Goal: Find specific page/section: Find specific page/section

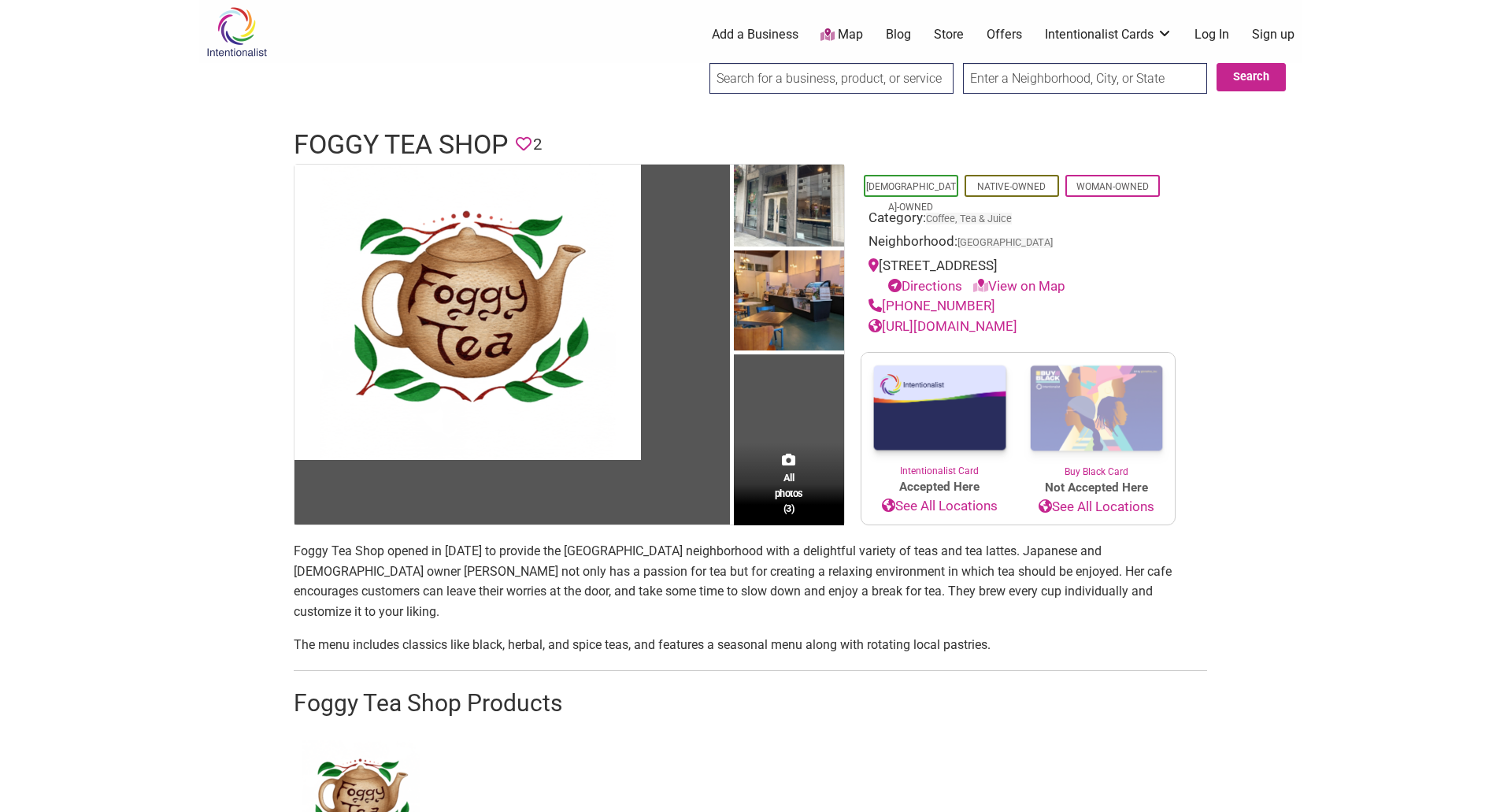
click at [311, 550] on p "Foggy Tea Shop opened in [DATE] to provide the [GEOGRAPHIC_DATA] neighborhood w…" at bounding box center [750, 581] width 913 height 81
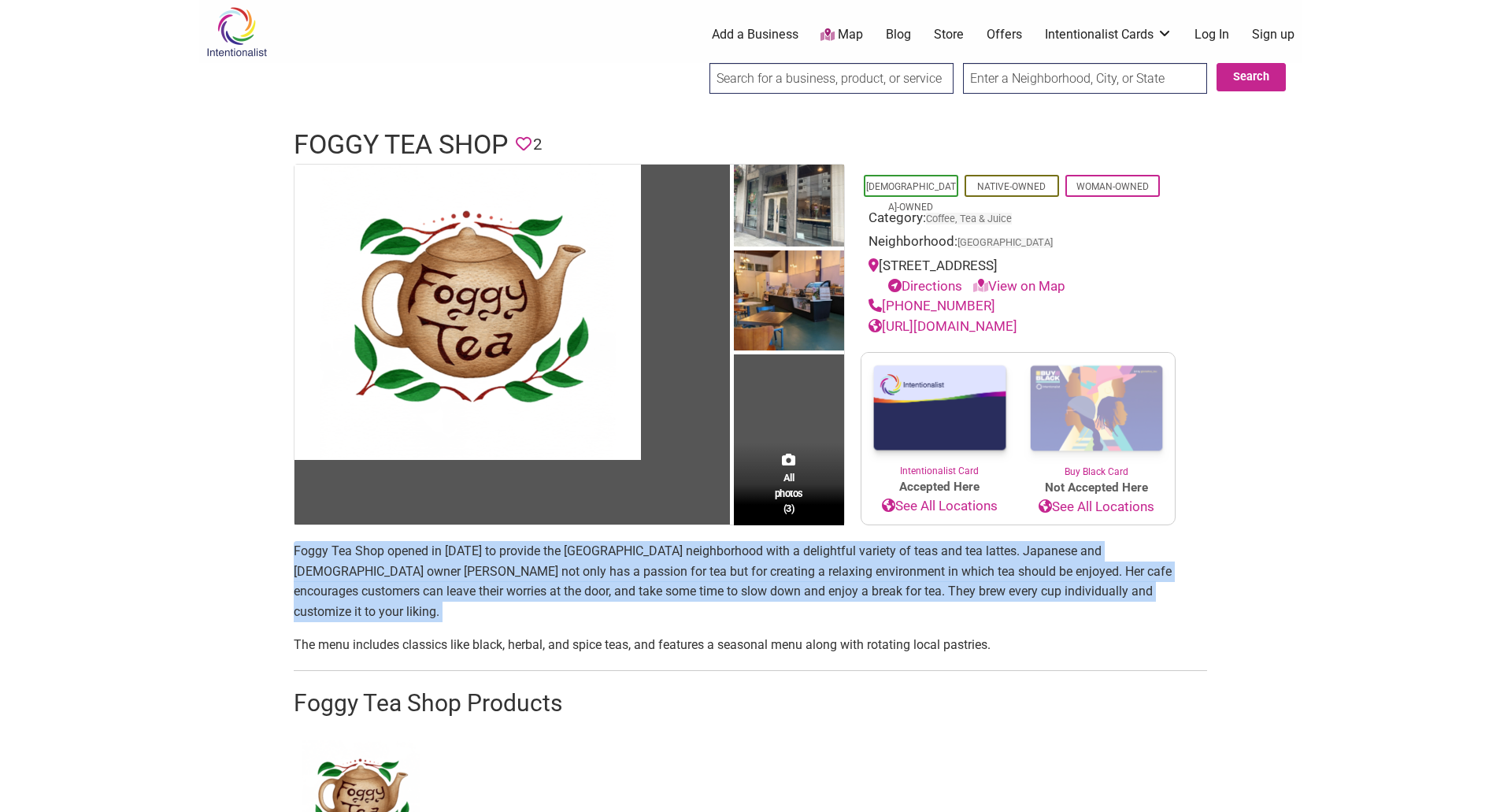
drag, startPoint x: 311, startPoint y: 550, endPoint x: 387, endPoint y: 548, distance: 76.0
click at [361, 550] on p "Foggy Tea Shop opened in [DATE] to provide the [GEOGRAPHIC_DATA] neighborhood w…" at bounding box center [750, 581] width 913 height 81
click at [387, 548] on p "Foggy Tea Shop opened in [DATE] to provide the [GEOGRAPHIC_DATA] neighborhood w…" at bounding box center [750, 581] width 913 height 81
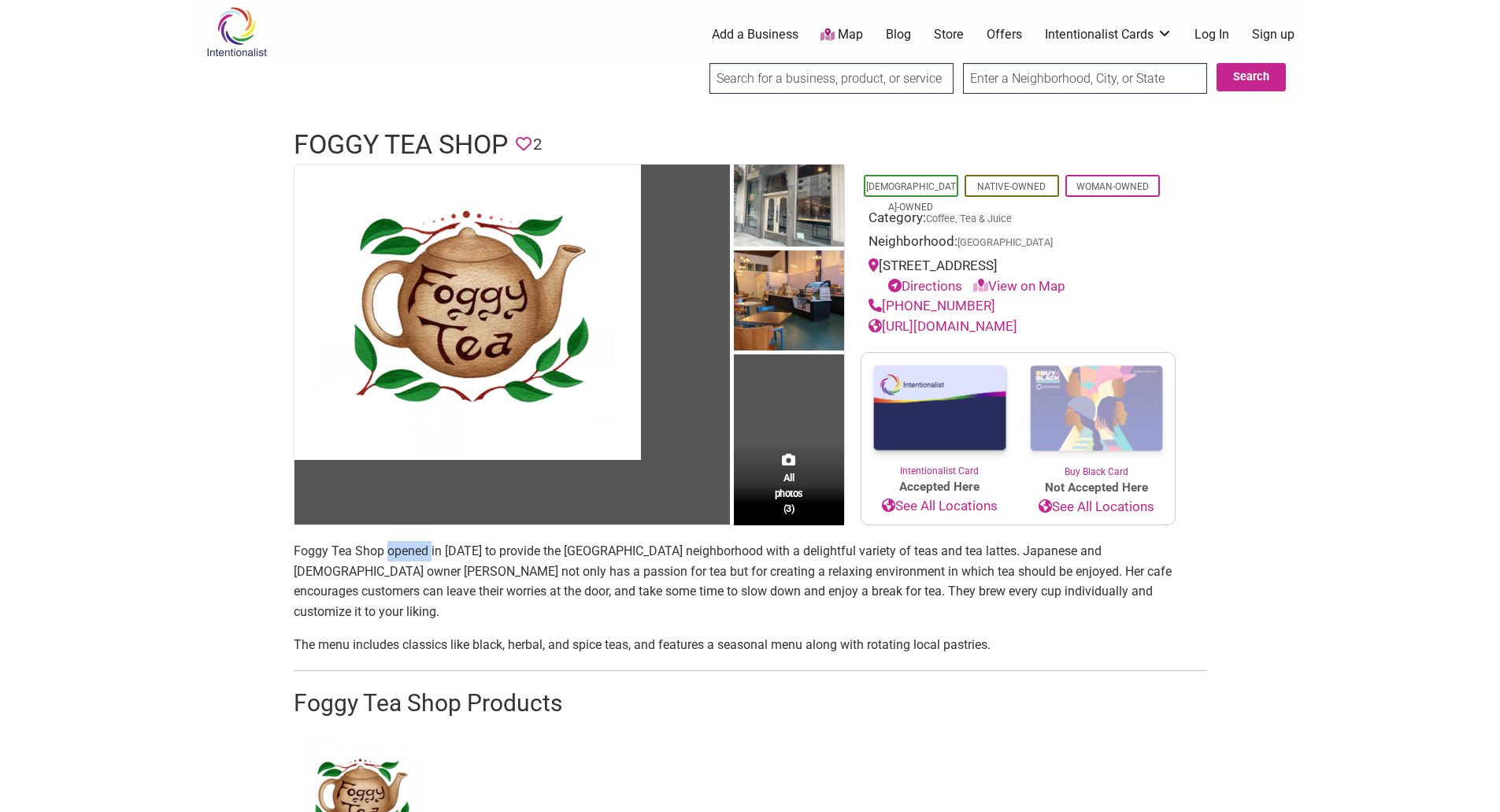
click at [387, 548] on p "Foggy Tea Shop opened in [DATE] to provide the [GEOGRAPHIC_DATA] neighborhood w…" at bounding box center [750, 581] width 913 height 81
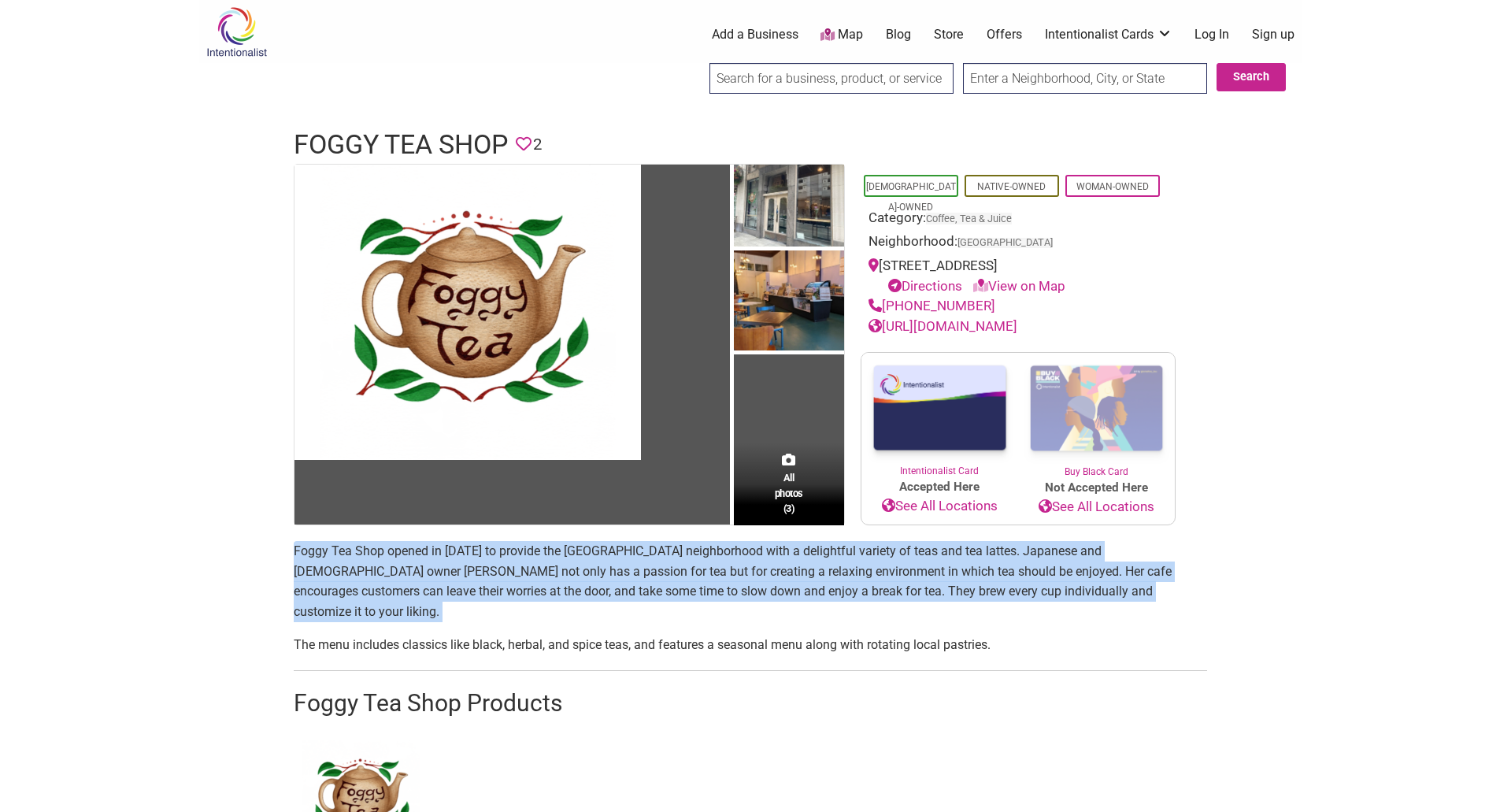
click at [387, 548] on p "Foggy Tea Shop opened in [DATE] to provide the [GEOGRAPHIC_DATA] neighborhood w…" at bounding box center [750, 581] width 913 height 81
click at [380, 548] on p "Foggy Tea Shop opened in [DATE] to provide the [GEOGRAPHIC_DATA] neighborhood w…" at bounding box center [750, 581] width 913 height 81
click at [379, 547] on p "Foggy Tea Shop opened in [DATE] to provide the [GEOGRAPHIC_DATA] neighborhood w…" at bounding box center [750, 581] width 913 height 81
click at [375, 549] on p "Foggy Tea Shop opened in [DATE] to provide the [GEOGRAPHIC_DATA] neighborhood w…" at bounding box center [750, 581] width 913 height 81
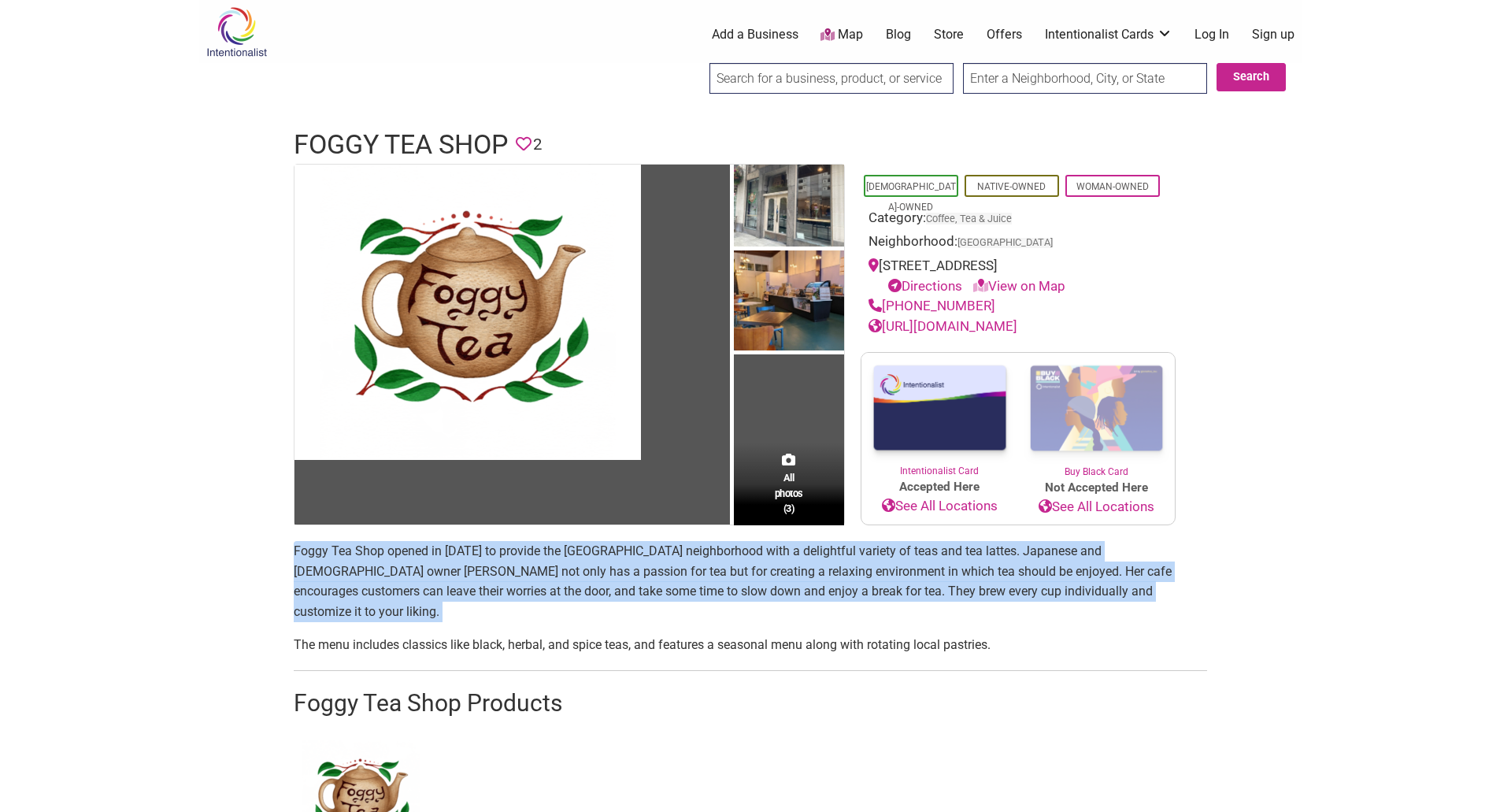
click at [325, 549] on p "Foggy Tea Shop opened in [DATE] to provide the [GEOGRAPHIC_DATA] neighborhood w…" at bounding box center [750, 581] width 913 height 81
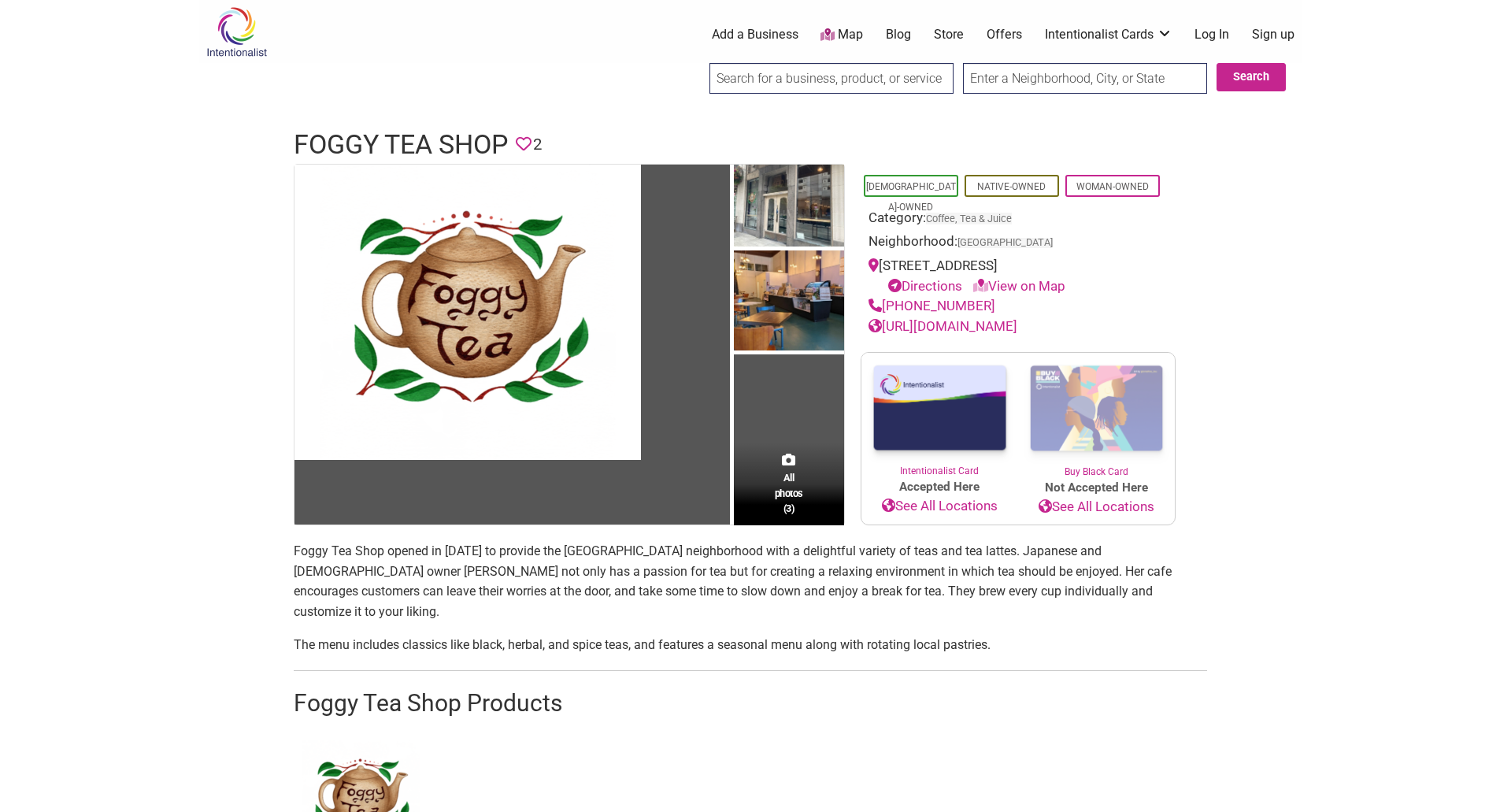
click at [283, 559] on div "All photos (3) [DEMOGRAPHIC_DATA]-Owned [DEMOGRAPHIC_DATA]-Owned Woman-Owned Ca…" at bounding box center [750, 709] width 945 height 1091
click at [294, 549] on p "Foggy Tea Shop opened in [DATE] to provide the [GEOGRAPHIC_DATA] neighborhood w…" at bounding box center [750, 581] width 913 height 81
drag, startPoint x: 293, startPoint y: 549, endPoint x: 353, endPoint y: 556, distance: 60.4
click at [353, 556] on p "Foggy Tea Shop opened in [DATE] to provide the [GEOGRAPHIC_DATA] neighborhood w…" at bounding box center [750, 581] width 913 height 81
